Goal: Task Accomplishment & Management: Manage account settings

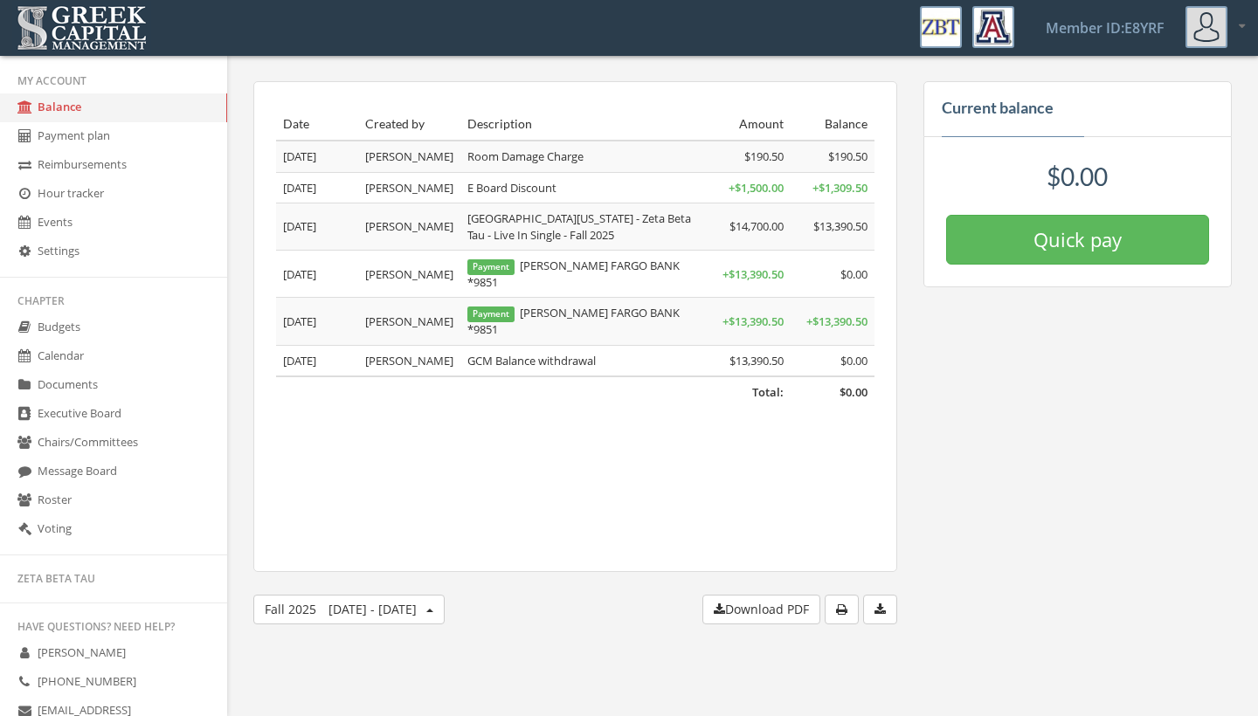
scroll to position [258, 0]
click at [128, 164] on link "Reimbursements" at bounding box center [113, 165] width 227 height 29
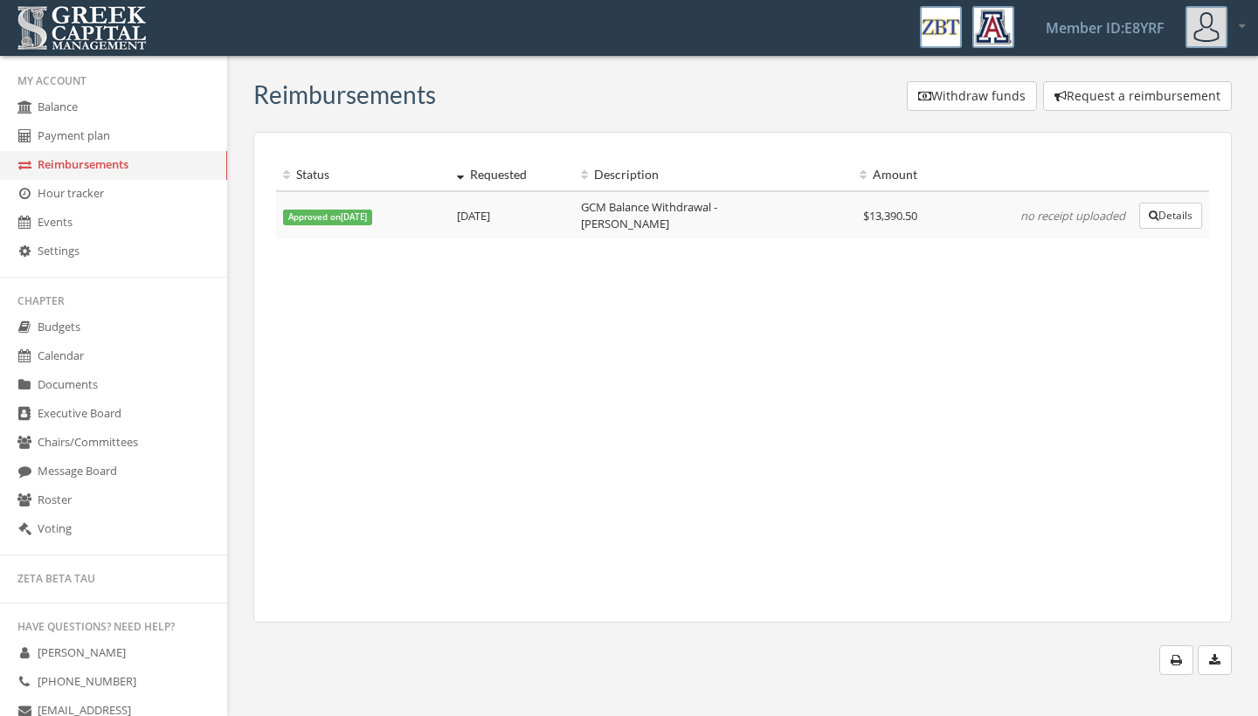
click at [125, 140] on link "Payment plan" at bounding box center [113, 136] width 227 height 29
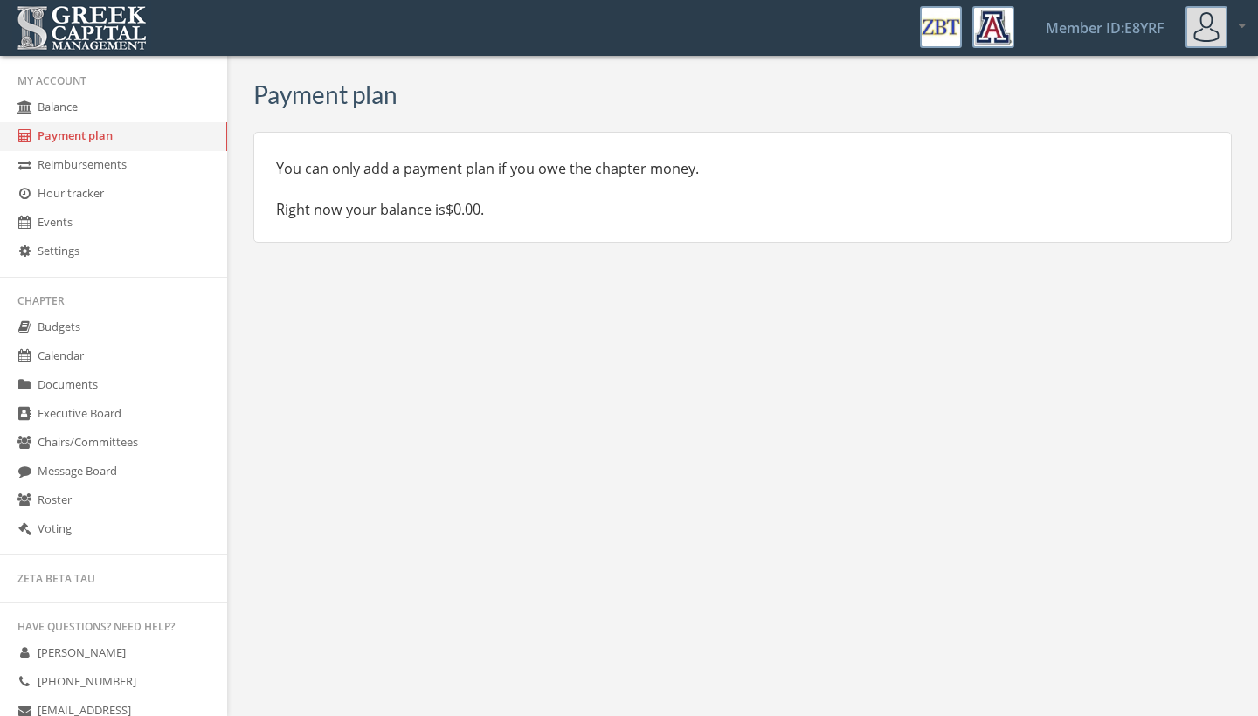
click at [127, 107] on link "Balance" at bounding box center [113, 107] width 227 height 29
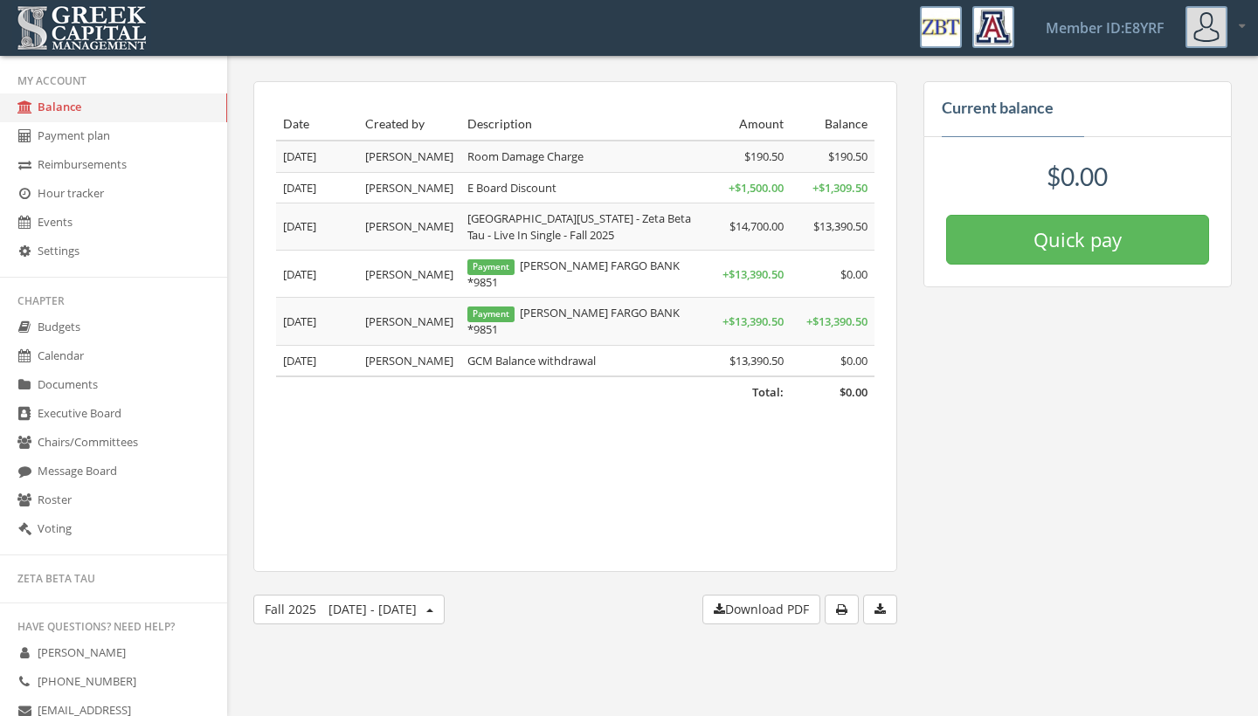
click at [105, 190] on link "Hour tracker" at bounding box center [113, 194] width 227 height 29
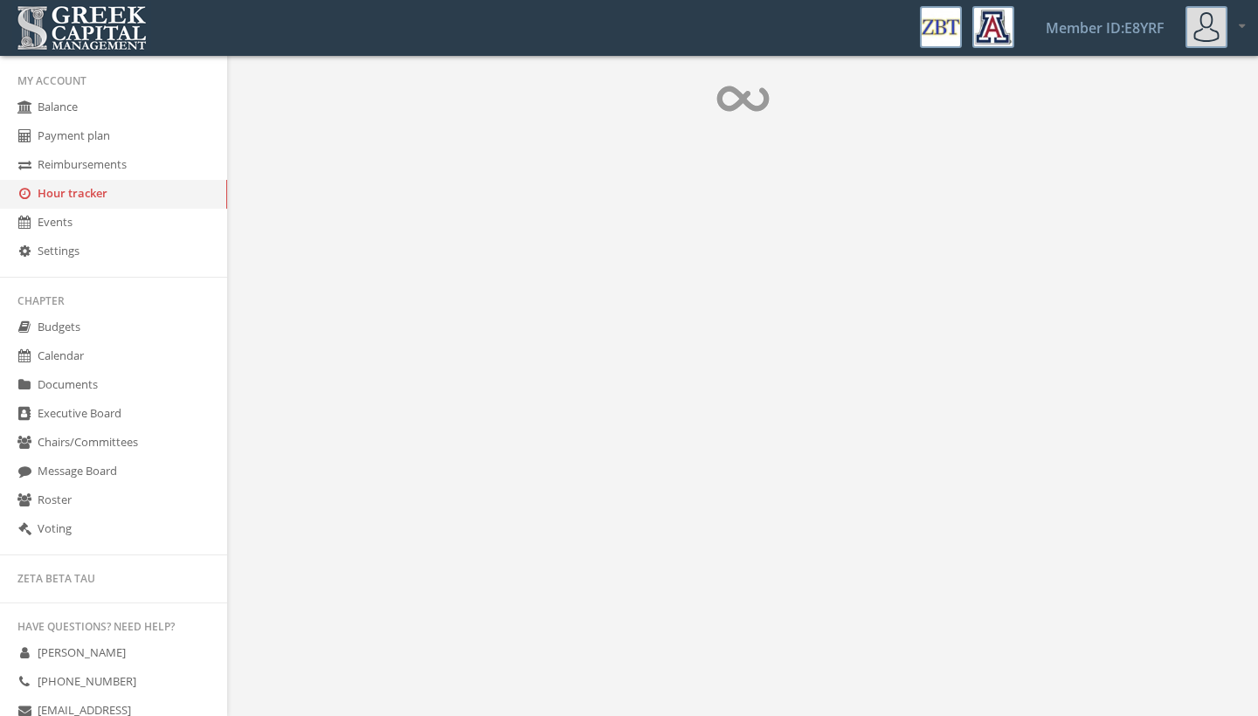
click at [105, 234] on link "Events" at bounding box center [113, 223] width 227 height 29
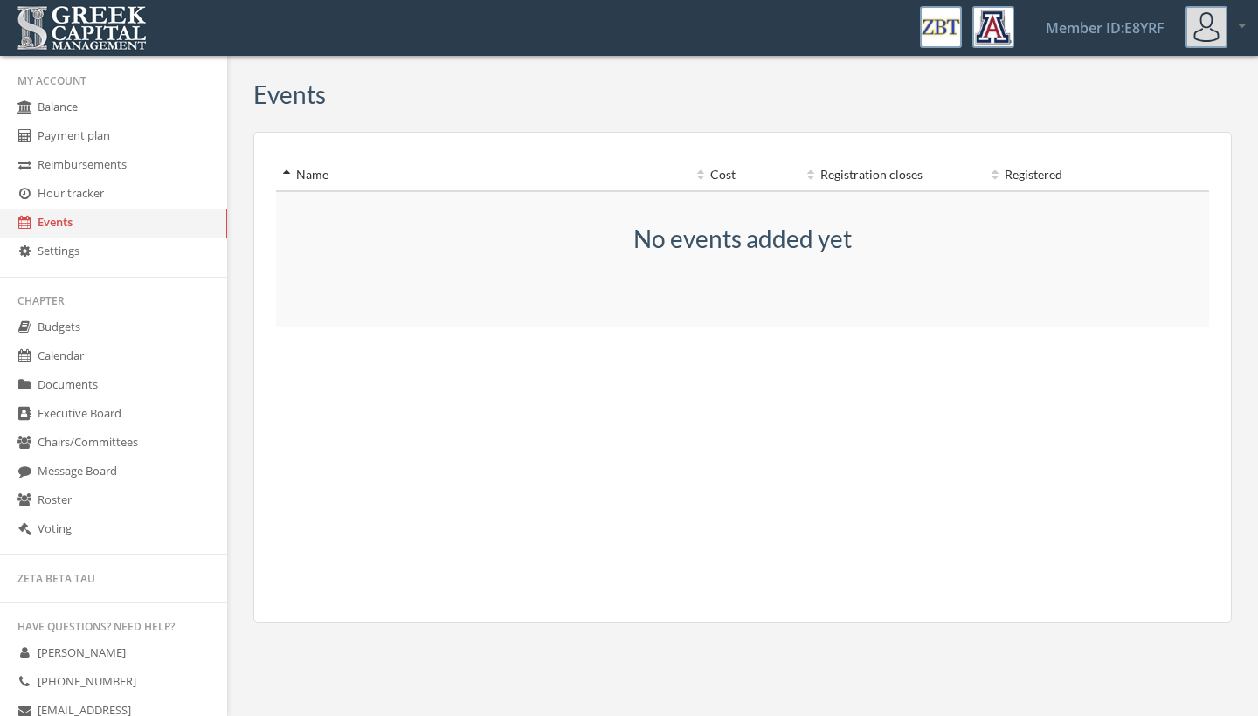
click at [107, 262] on link "Settings" at bounding box center [113, 252] width 227 height 29
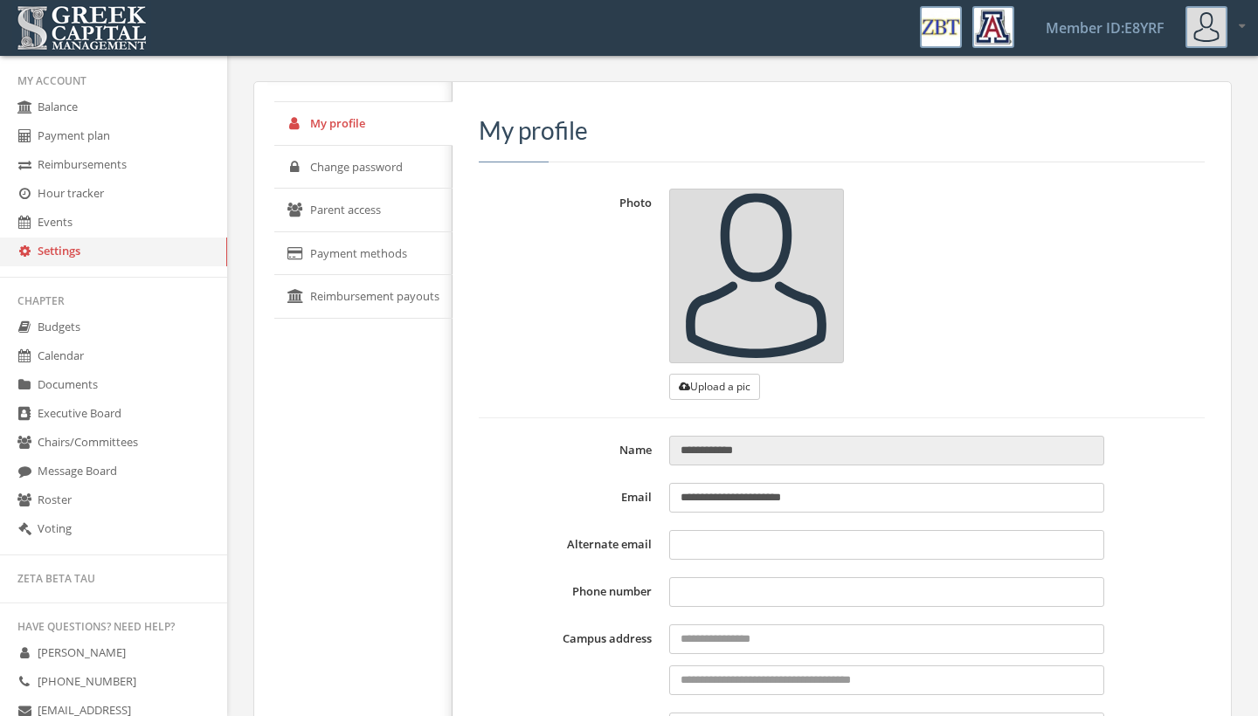
type input "**********"
click at [368, 262] on link "Payment methods" at bounding box center [363, 254] width 178 height 44
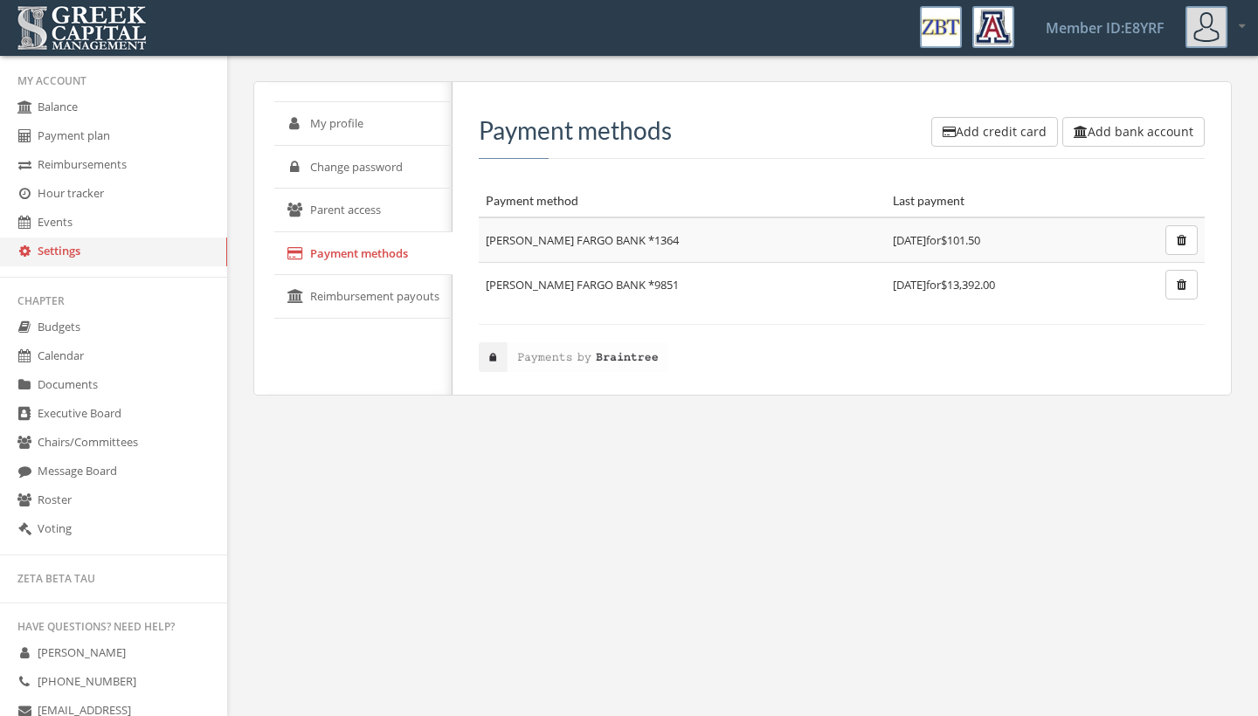
click at [366, 299] on link "Reimbursement payouts" at bounding box center [363, 297] width 178 height 44
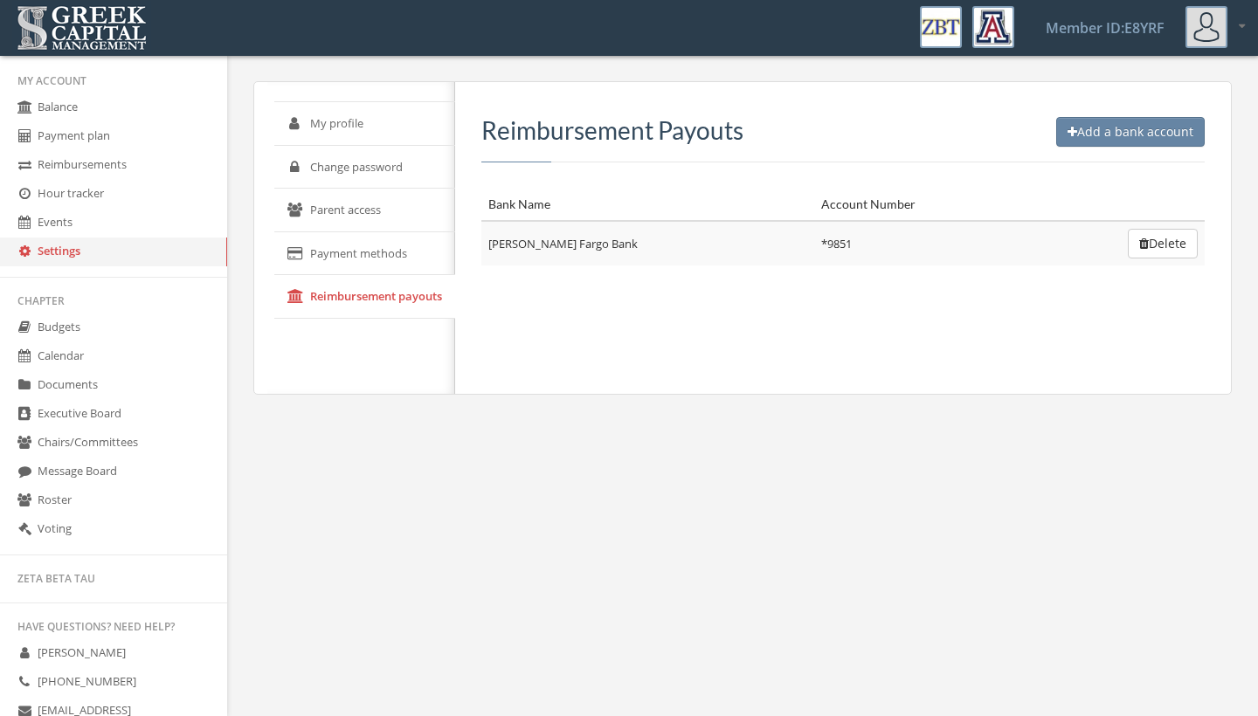
click at [814, 240] on td "* 9851" at bounding box center [924, 243] width 220 height 45
click at [374, 265] on link "Payment methods" at bounding box center [364, 254] width 181 height 44
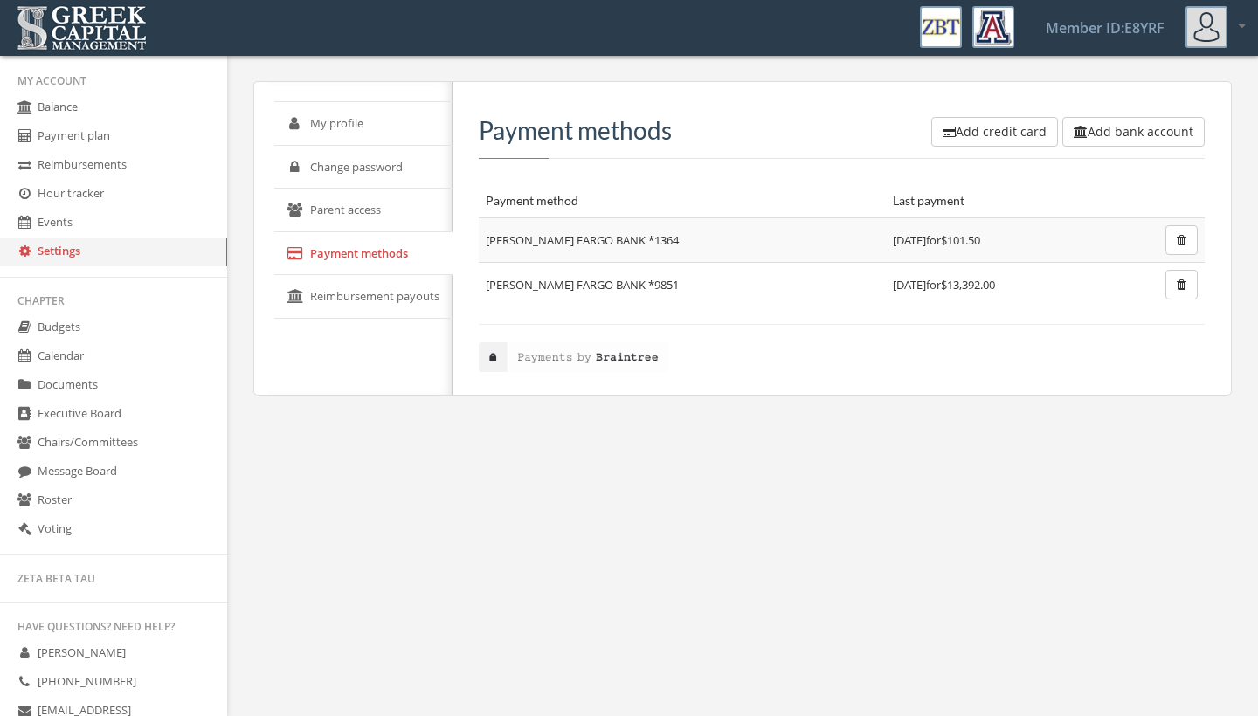
click at [365, 288] on link "Reimbursement payouts" at bounding box center [363, 297] width 178 height 44
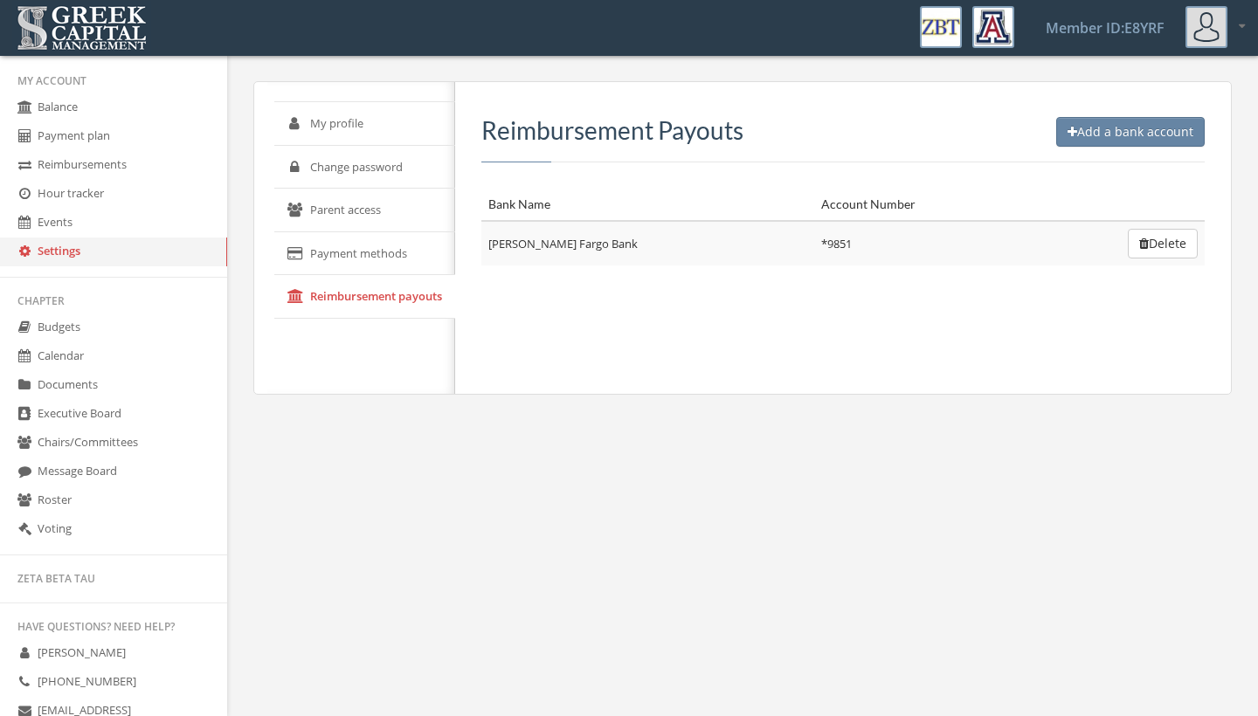
click at [668, 267] on div "Add a bank account Reimbursement Payouts Bank Name Account Number [PERSON_NAME]…" at bounding box center [836, 238] width 763 height 312
click at [380, 129] on link "My profile" at bounding box center [364, 124] width 181 height 44
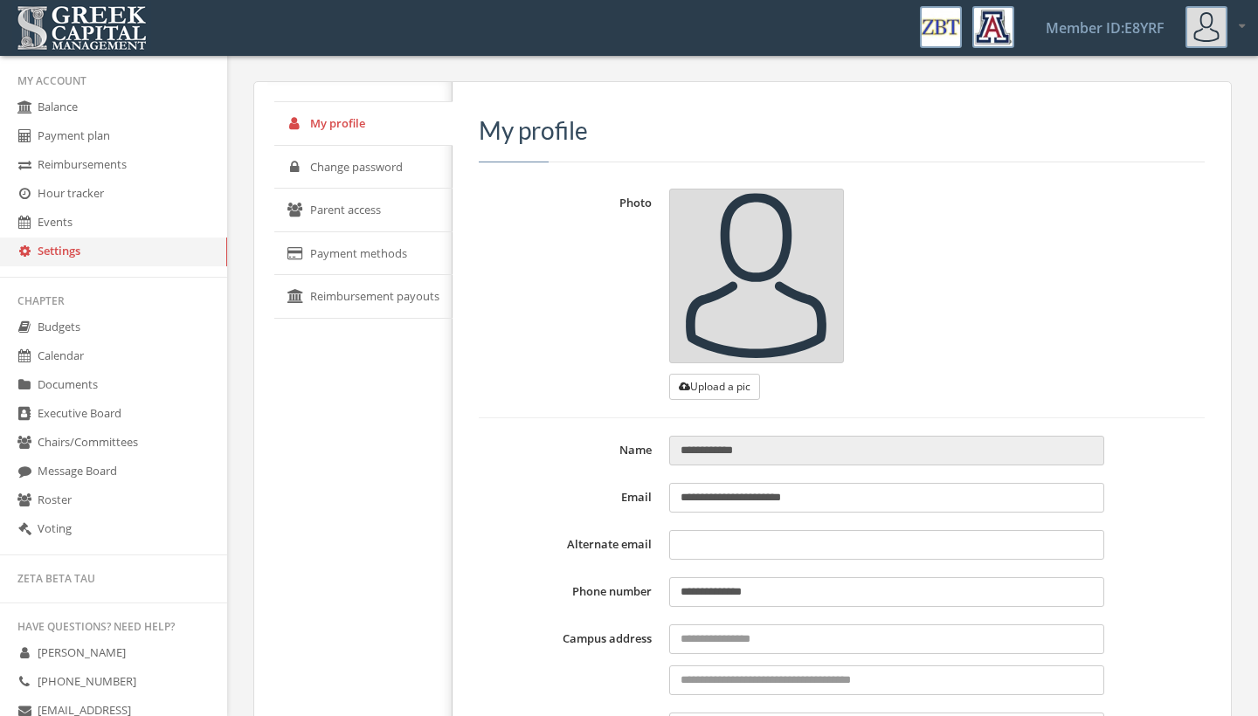
click at [114, 216] on link "Events" at bounding box center [113, 223] width 227 height 29
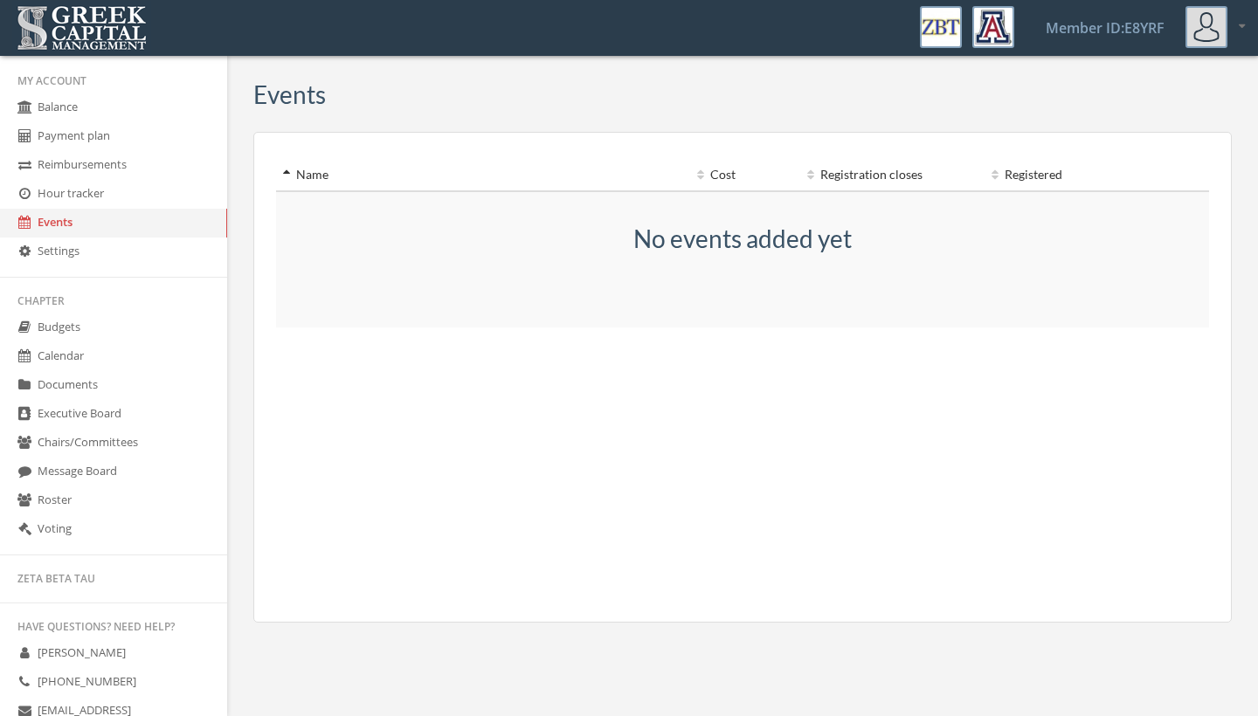
click at [125, 191] on link "Hour tracker" at bounding box center [113, 194] width 227 height 29
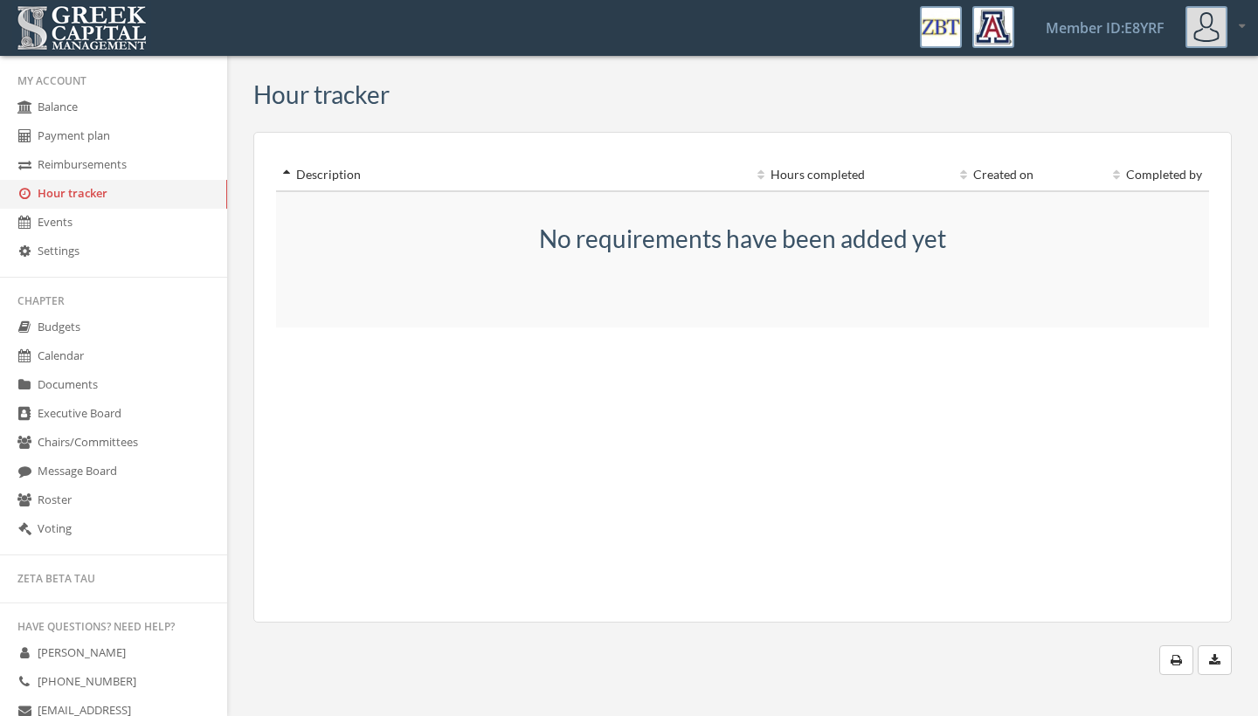
click at [128, 174] on link "Reimbursements" at bounding box center [113, 165] width 227 height 29
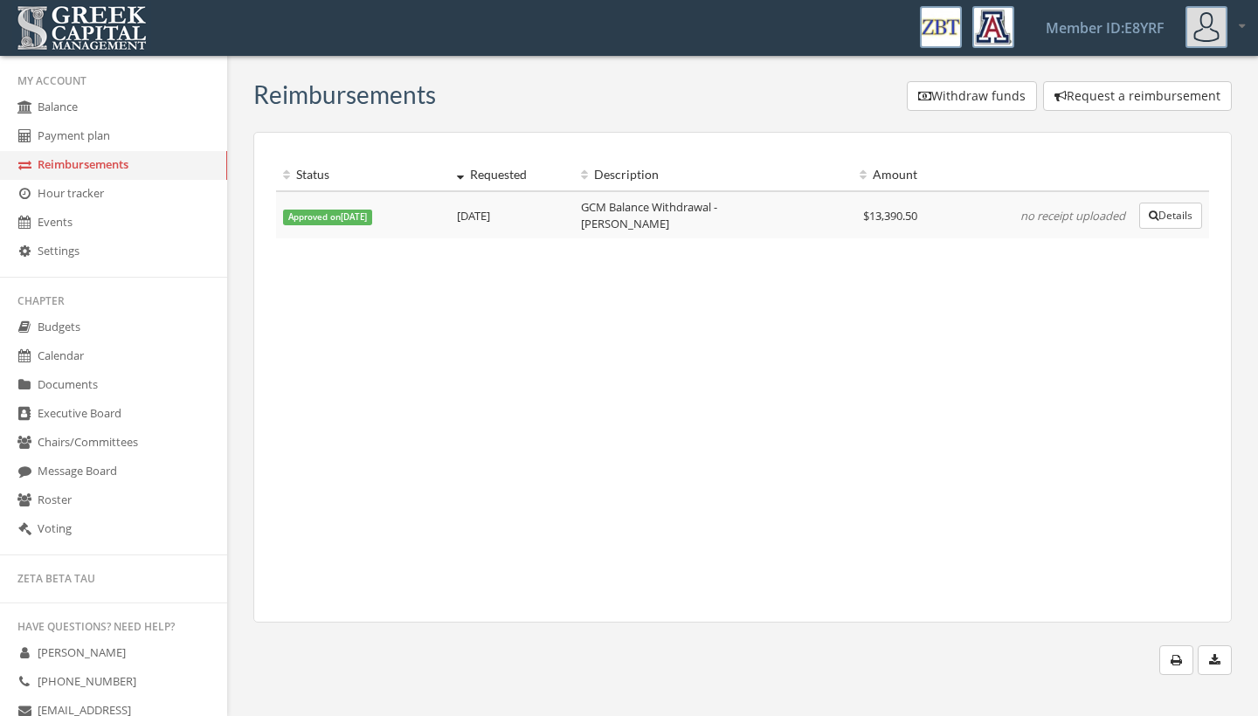
click at [121, 141] on link "Payment plan" at bounding box center [113, 136] width 227 height 29
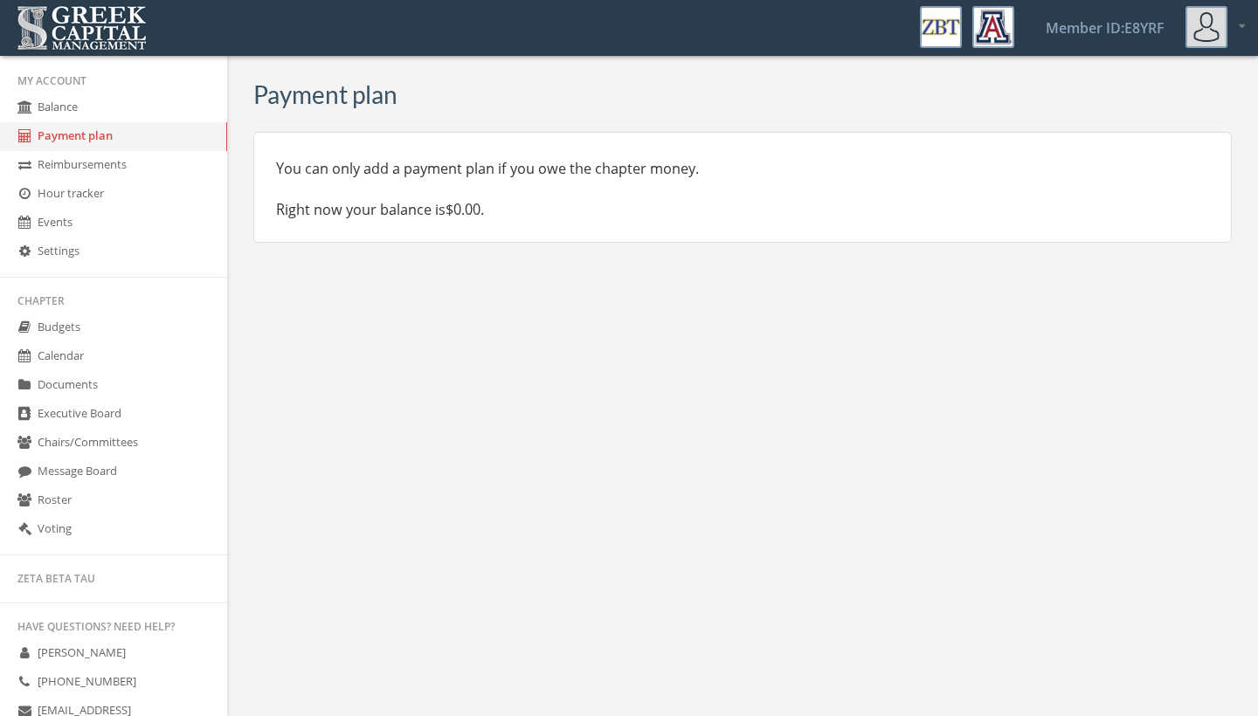
click at [117, 107] on link "Balance" at bounding box center [113, 107] width 227 height 29
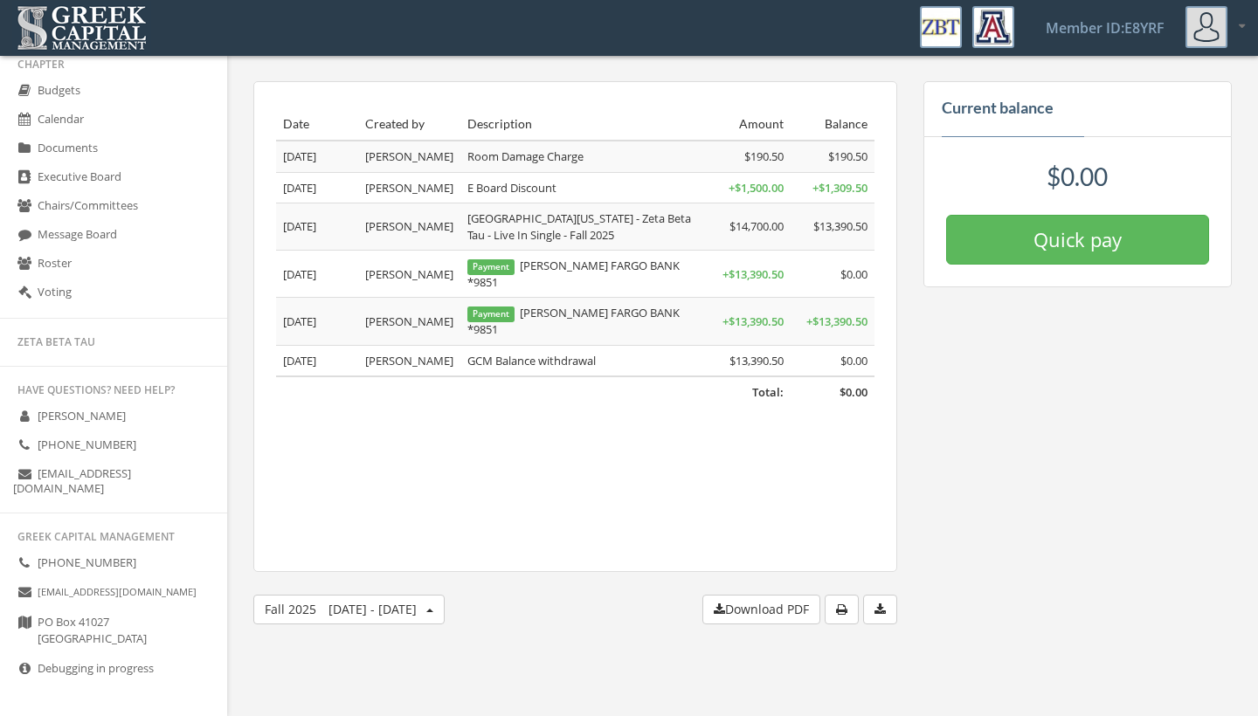
click at [148, 681] on link "Debugging in progress" at bounding box center [113, 669] width 227 height 29
click at [24, 668] on icon at bounding box center [24, 668] width 17 height 15
click at [131, 563] on link "[PHONE_NUMBER]" at bounding box center [113, 564] width 227 height 29
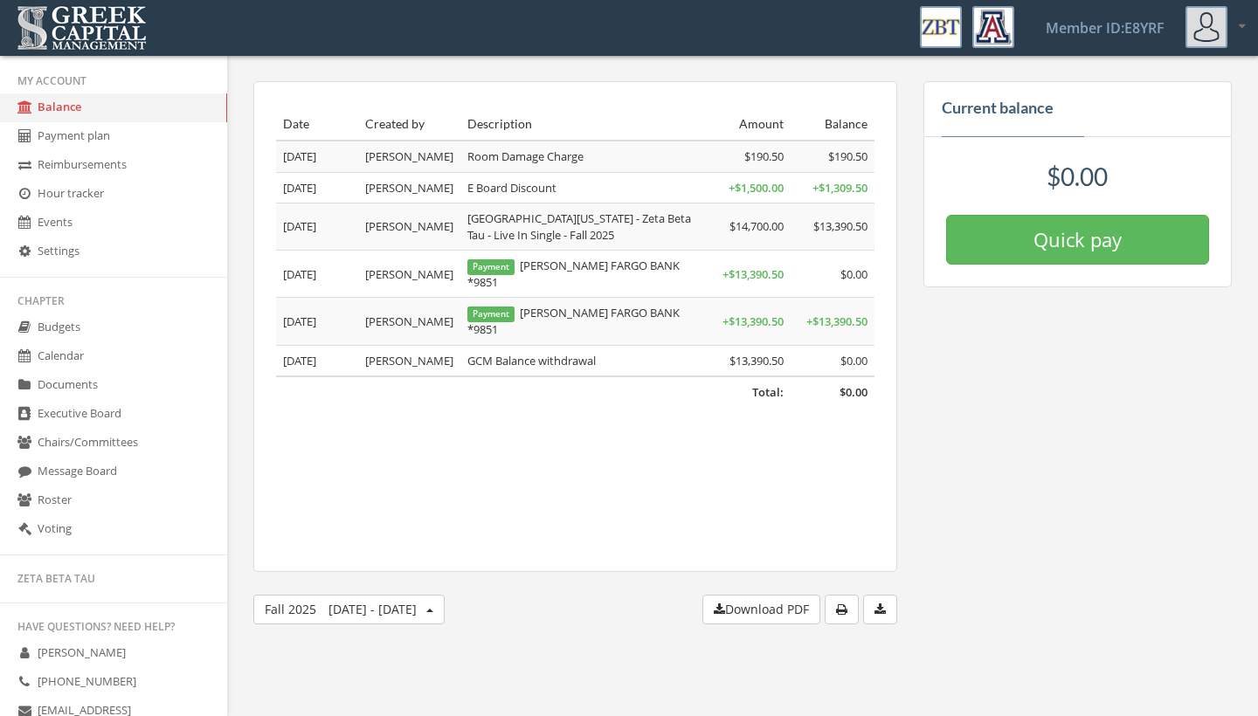
scroll to position [0, 0]
click at [142, 169] on link "Reimbursements" at bounding box center [113, 165] width 227 height 29
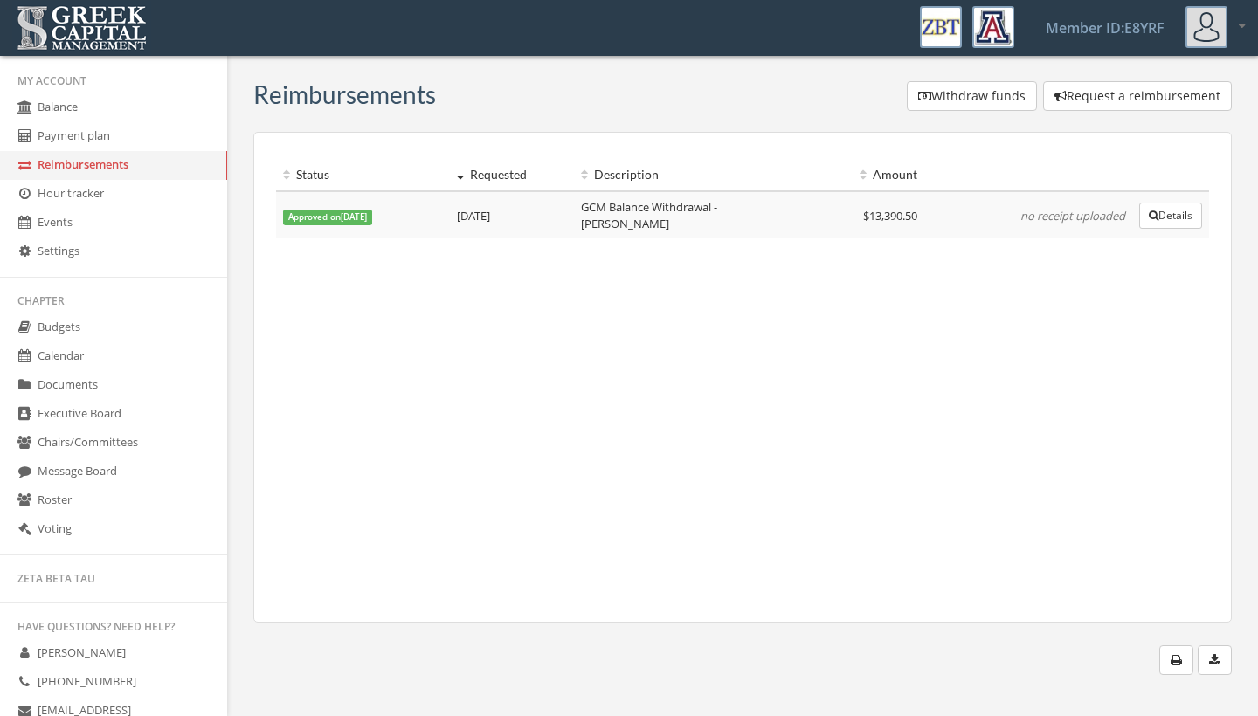
click at [128, 200] on link "Hour tracker" at bounding box center [113, 194] width 227 height 29
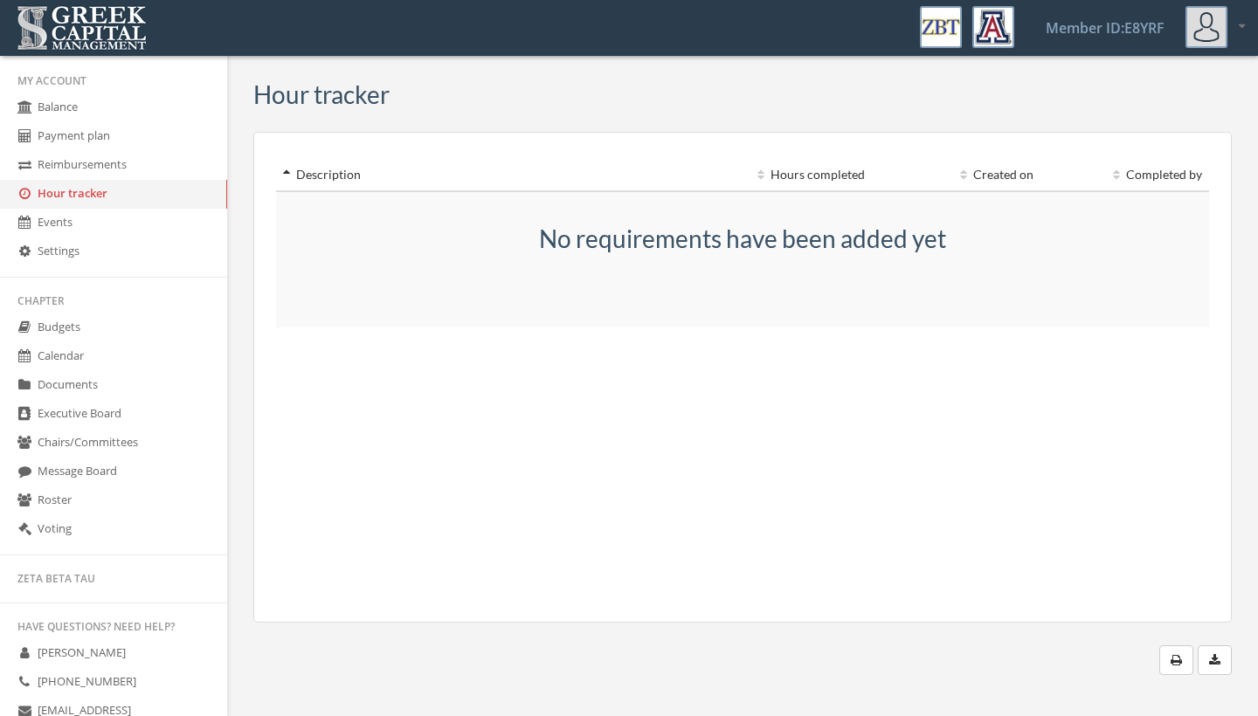
click at [113, 231] on link "Events" at bounding box center [113, 223] width 227 height 29
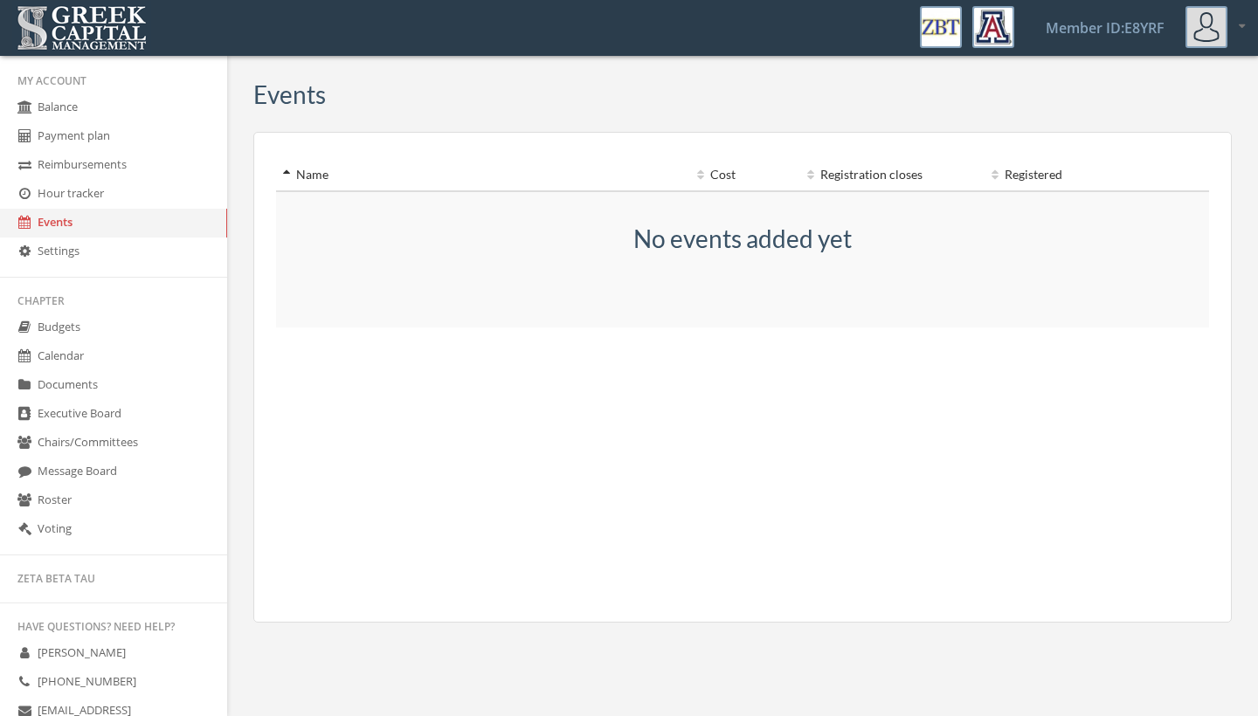
click at [100, 266] on link "Settings" at bounding box center [113, 252] width 227 height 29
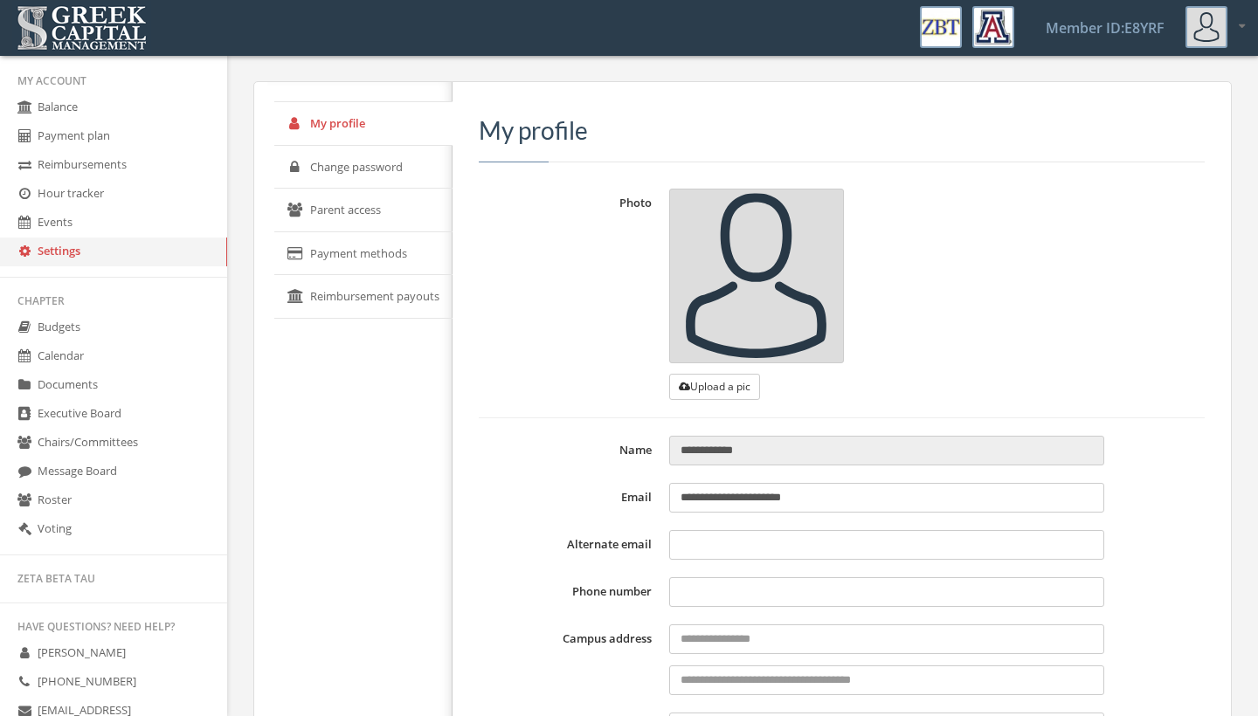
type input "**********"
click at [352, 244] on link "Payment methods" at bounding box center [363, 254] width 178 height 44
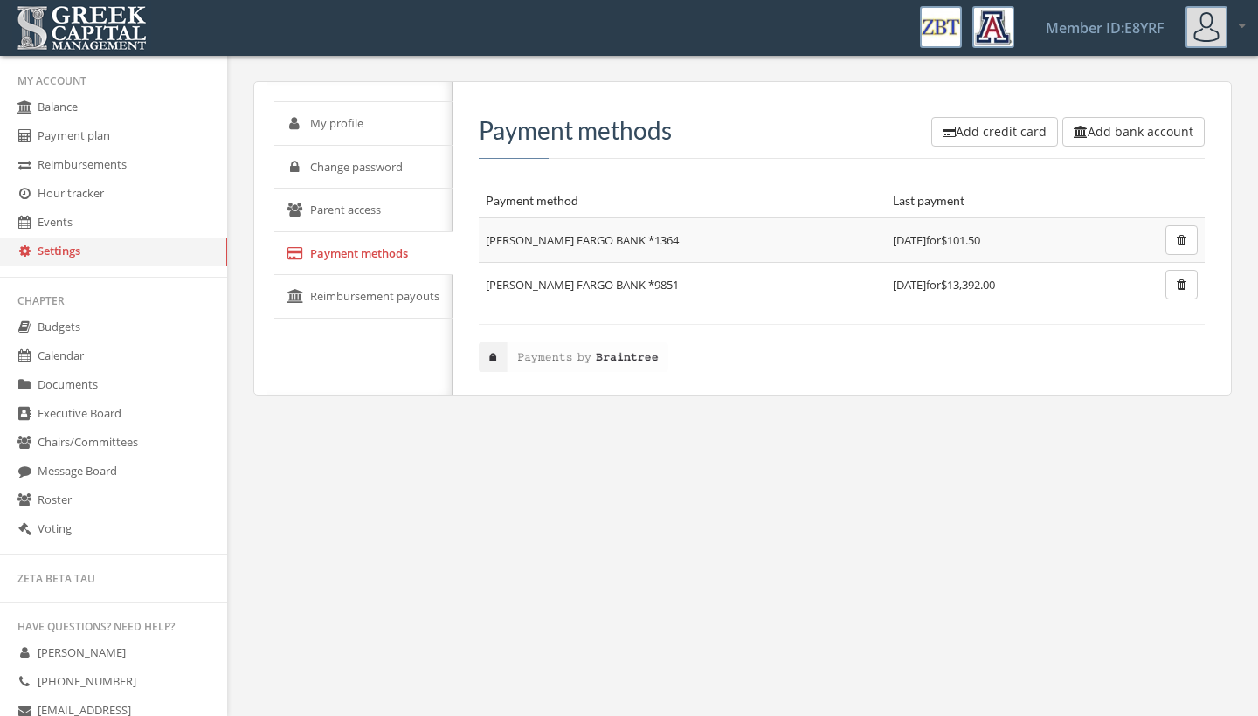
click at [361, 293] on link "Reimbursement payouts" at bounding box center [363, 297] width 178 height 44
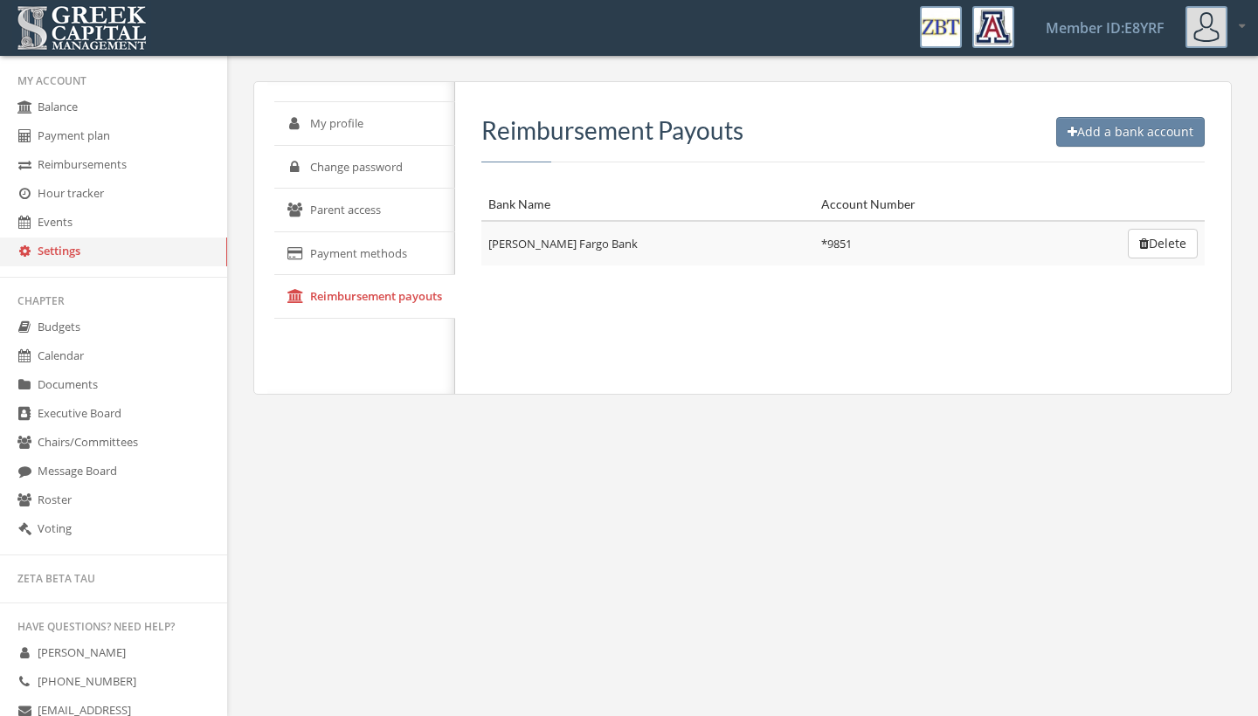
click at [829, 260] on td "* 9851" at bounding box center [924, 243] width 220 height 45
click at [688, 291] on div "Add a bank account Reimbursement Payouts Bank Name Account Number [PERSON_NAME]…" at bounding box center [836, 238] width 763 height 312
click at [1117, 29] on link "Member ID: E8YRF" at bounding box center [1105, 28] width 161 height 54
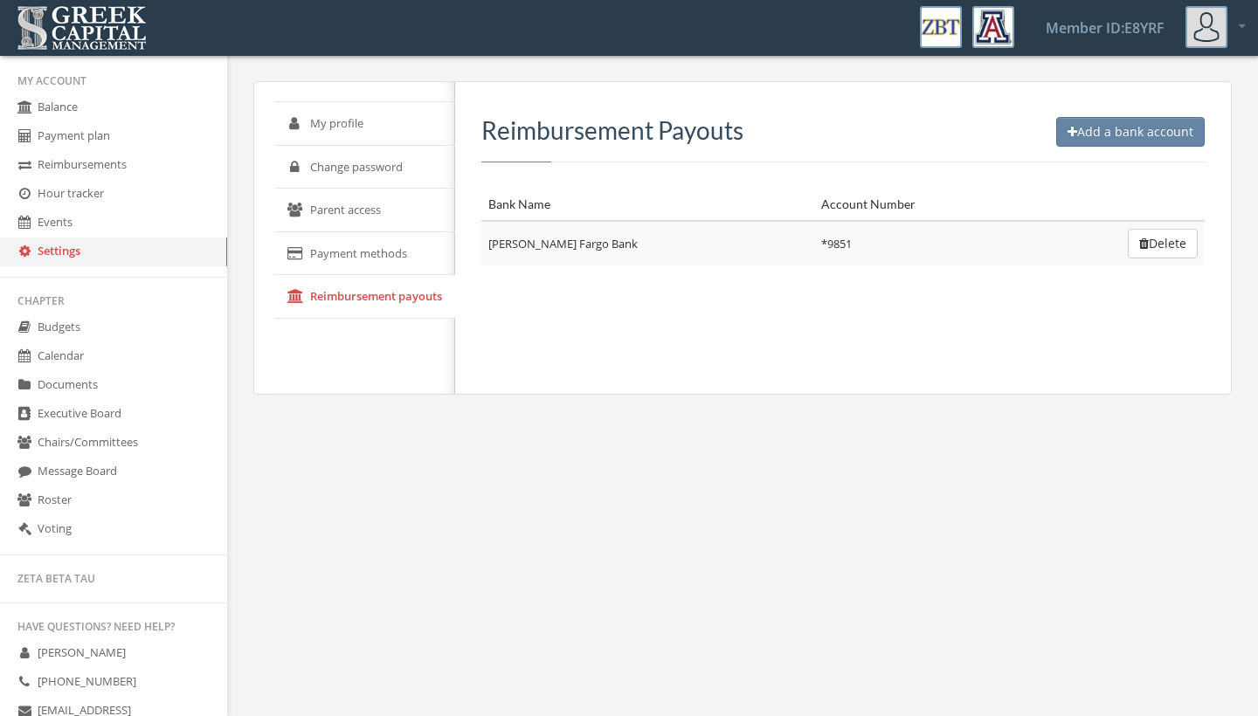
click at [1222, 23] on img at bounding box center [1207, 27] width 42 height 42
click at [1192, 82] on link "My account" at bounding box center [1187, 73] width 126 height 27
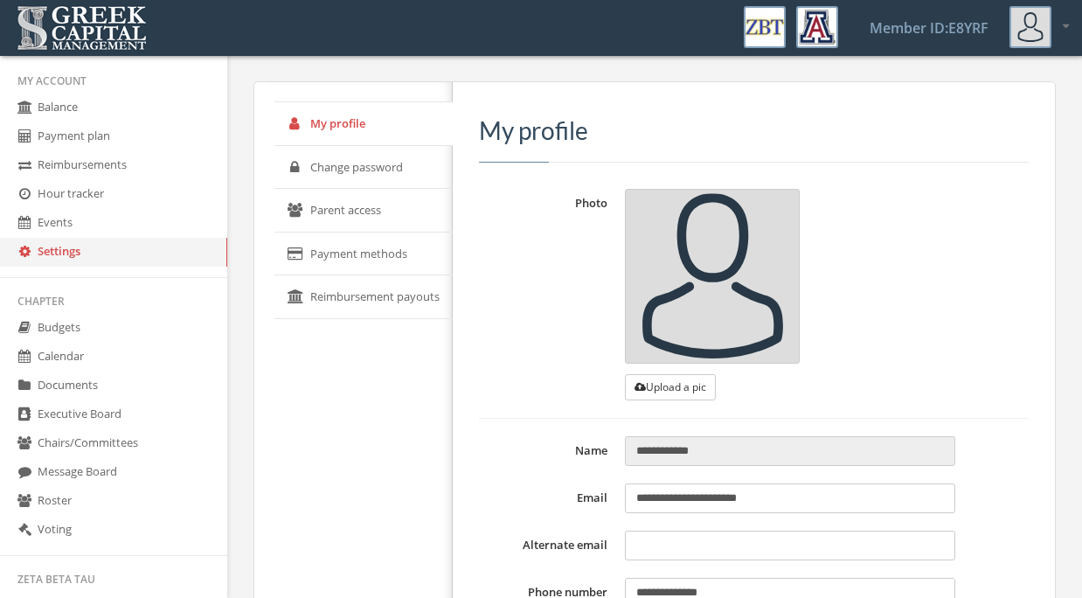
click at [109, 171] on link "Reimbursements" at bounding box center [113, 165] width 227 height 29
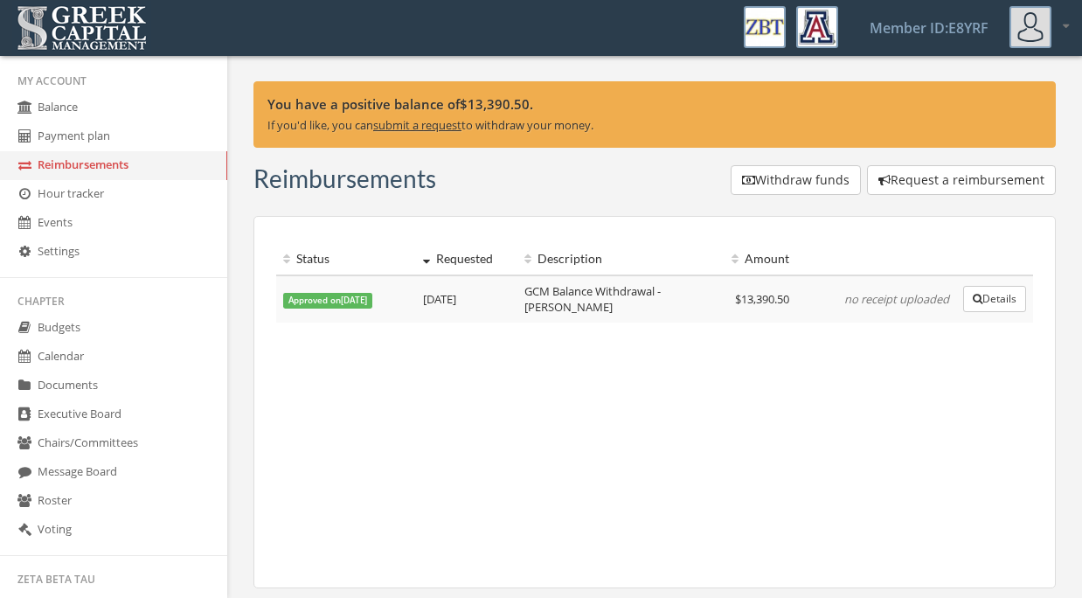
click at [797, 169] on button "Withdraw funds" at bounding box center [795, 180] width 130 height 30
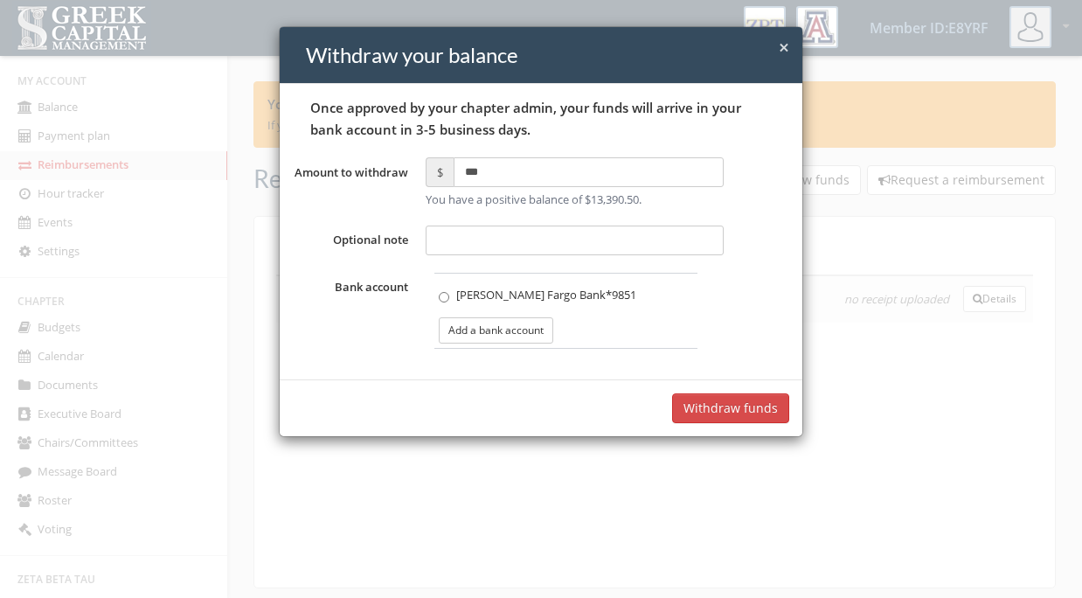
type input "*****"
click at [786, 48] on span "×" at bounding box center [783, 47] width 10 height 24
